Goal: Information Seeking & Learning: Compare options

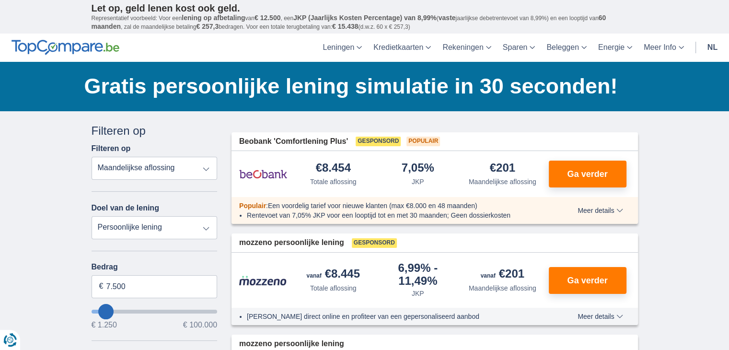
click at [177, 164] on select "Totale aflossing JKP Maandelijkse aflossing" at bounding box center [155, 168] width 126 height 23
click at [92, 157] on select "Totale aflossing JKP Maandelijkse aflossing" at bounding box center [155, 168] width 126 height 23
click at [159, 227] on select "Persoonlijke lening Auto Moto / fiets Mobilhome / caravan Renovatie Energie Sch…" at bounding box center [155, 227] width 126 height 23
select select "vehicleLoan"
click at [92, 216] on select "Persoonlijke lening Auto Moto / fiets Mobilhome / caravan Renovatie Energie Sch…" at bounding box center [155, 227] width 126 height 23
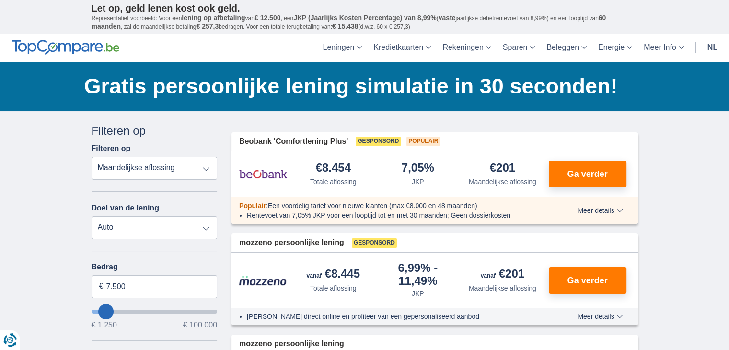
select select "3-4"
type input "15.000"
type input "15250"
select select "60"
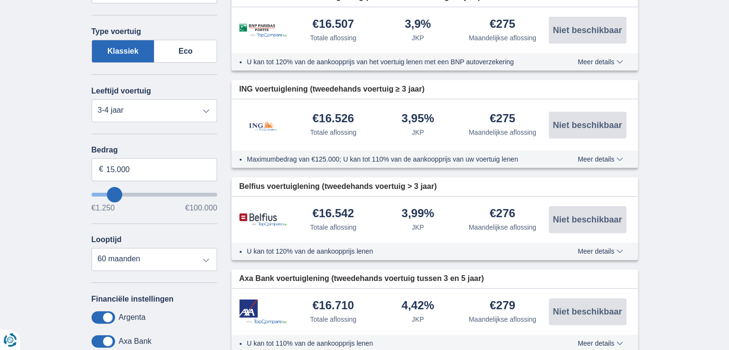
scroll to position [240, 0]
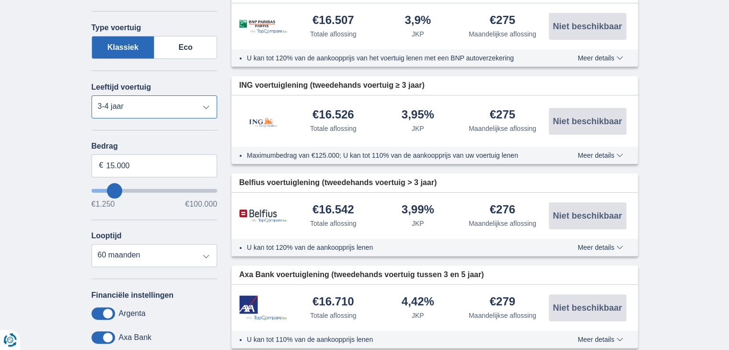
click at [146, 106] on select "Nieuw 0-1 jaar 1-2 jaar 2-3 jaar 3-4 jaar 4-5 jaar 5+ jaar" at bounding box center [155, 106] width 126 height 23
select select "4-5"
click at [92, 95] on select "Nieuw 0-1 jaar 1-2 jaar 2-3 jaar 3-4 jaar 4-5 jaar 5+ jaar" at bounding box center [155, 106] width 126 height 23
drag, startPoint x: 134, startPoint y: 161, endPoint x: 81, endPoint y: 162, distance: 53.7
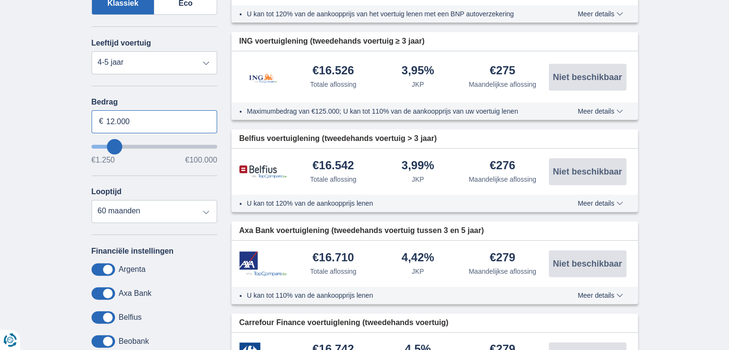
scroll to position [288, 0]
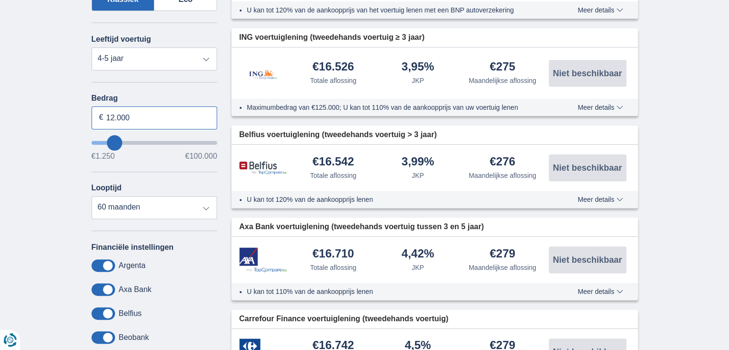
type input "12.000"
type input "12250"
click at [189, 245] on div "Financiële instellingen [GEOGRAPHIC_DATA] Axa Bank Belfius Beobank BNP Paribas …" at bounding box center [155, 319] width 126 height 153
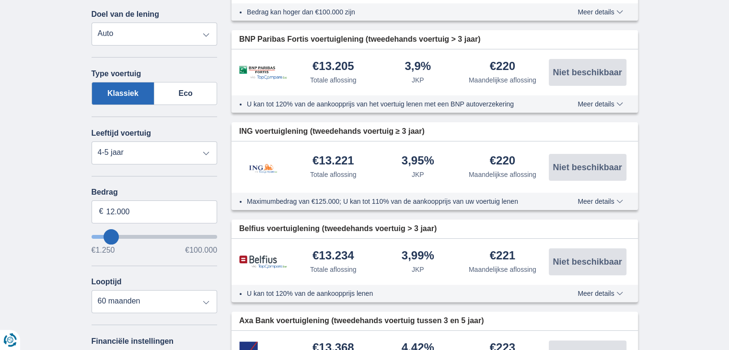
scroll to position [144, 0]
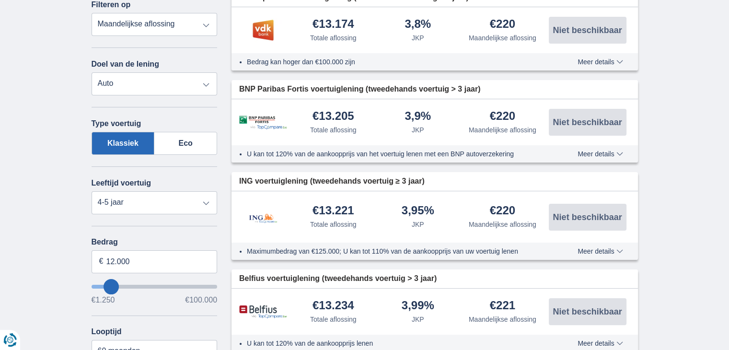
click at [598, 151] on span "Meer details" at bounding box center [600, 154] width 45 height 7
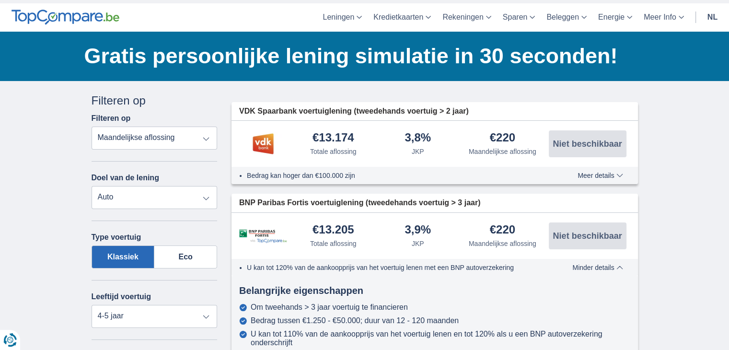
scroll to position [0, 0]
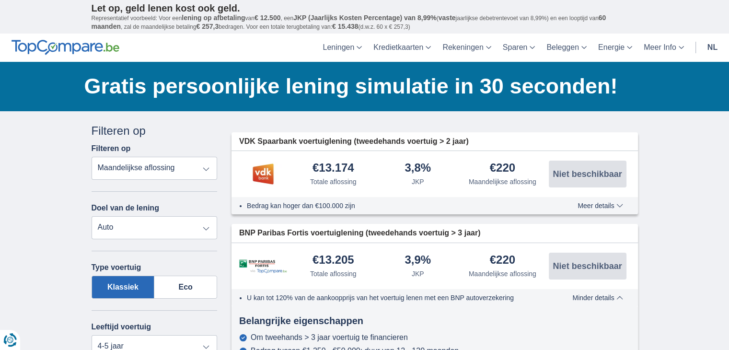
click at [163, 162] on select "Totale aflossing JKP Maandelijkse aflossing" at bounding box center [155, 168] width 126 height 23
click at [92, 157] on select "Totale aflossing JKP Maandelijkse aflossing" at bounding box center [155, 168] width 126 height 23
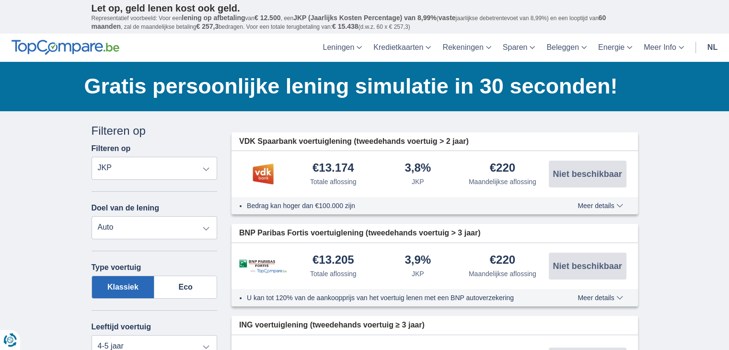
click at [181, 173] on select "Totale aflossing JKP Maandelijkse aflossing" at bounding box center [155, 168] width 126 height 23
select select "mrp+"
click at [92, 157] on select "Totale aflossing JKP Maandelijkse aflossing" at bounding box center [155, 168] width 126 height 23
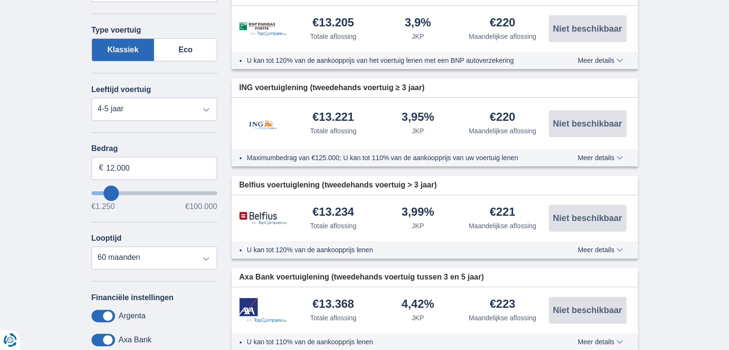
scroll to position [240, 0]
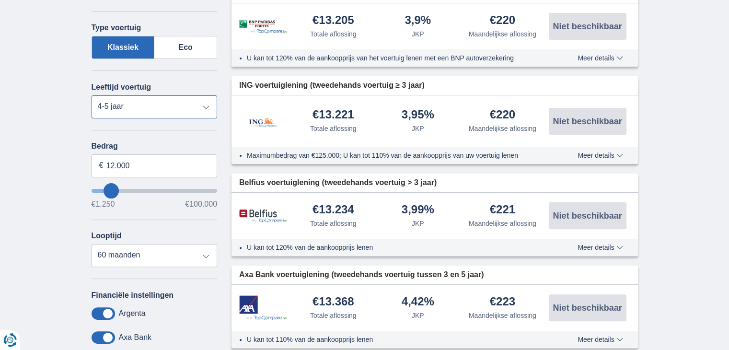
click at [186, 101] on select "Nieuw 0-1 jaar 1-2 jaar 2-3 jaar 3-4 jaar 4-5 jaar 5+ jaar" at bounding box center [155, 106] width 126 height 23
select select "3-4"
click at [92, 95] on select "Nieuw 0-1 jaar 1-2 jaar 2-3 jaar 3-4 jaar 4-5 jaar 5+ jaar" at bounding box center [155, 106] width 126 height 23
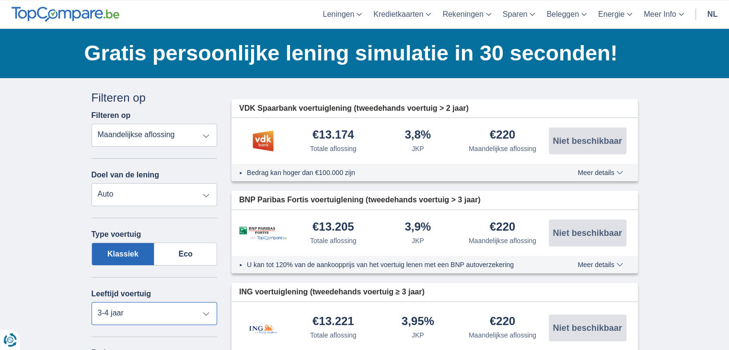
scroll to position [0, 0]
